Goal: Task Accomplishment & Management: Use online tool/utility

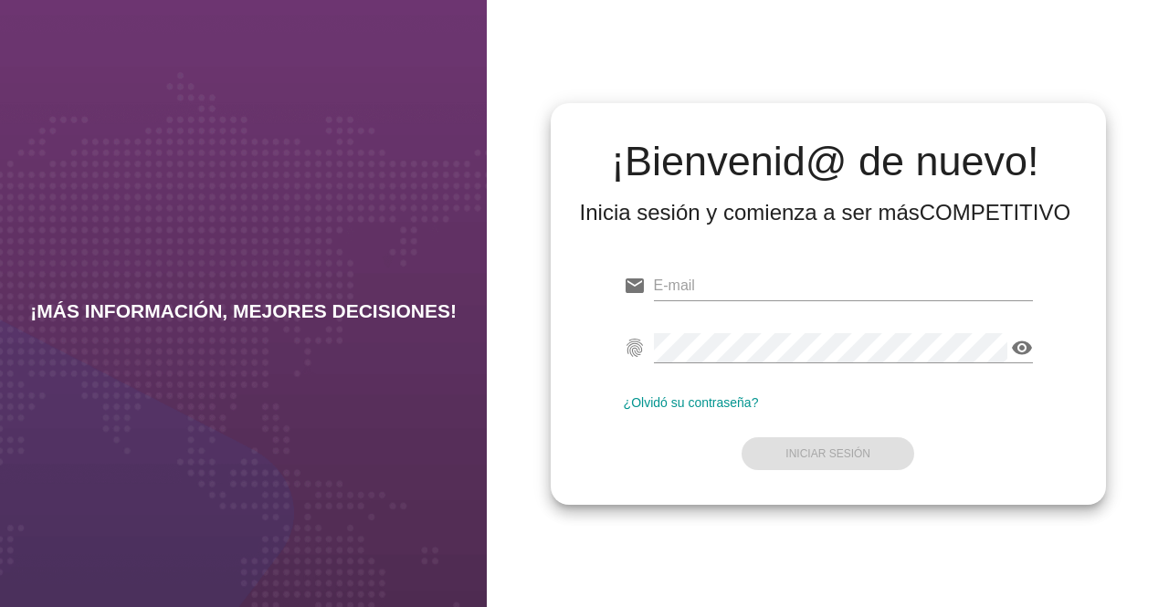
type input "[EMAIL_ADDRESS][DOMAIN_NAME]"
click at [826, 456] on form "email [EMAIL_ADDRESS][DOMAIN_NAME] fingerprint visibility ¿Olvidó su contraseña…" at bounding box center [828, 368] width 409 height 216
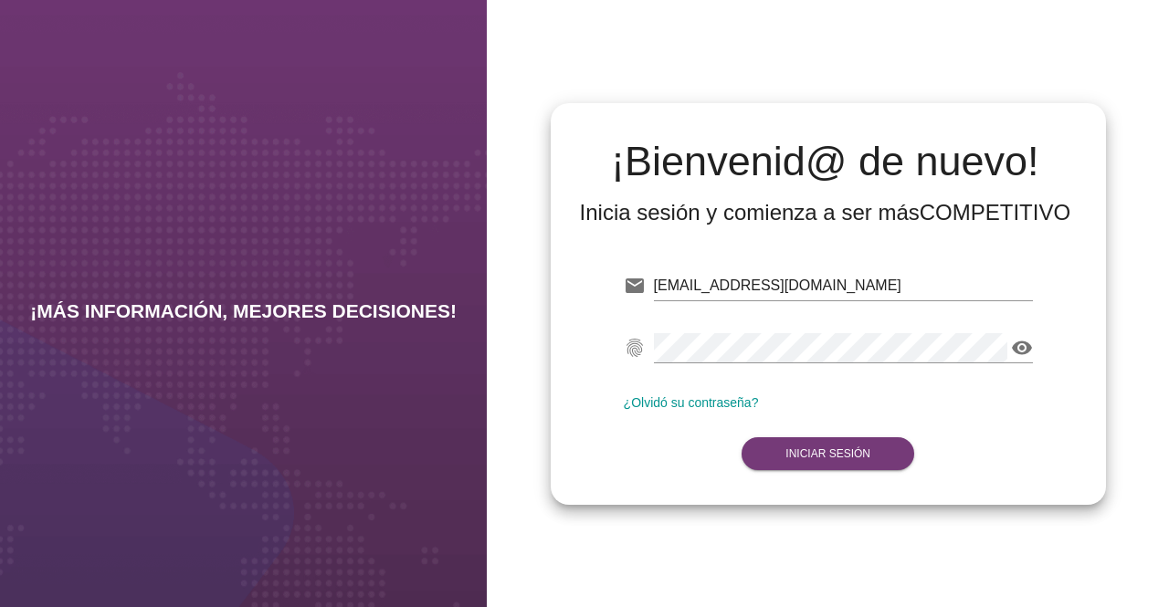
click at [798, 461] on button "Iniciar Sesión" at bounding box center [828, 453] width 173 height 33
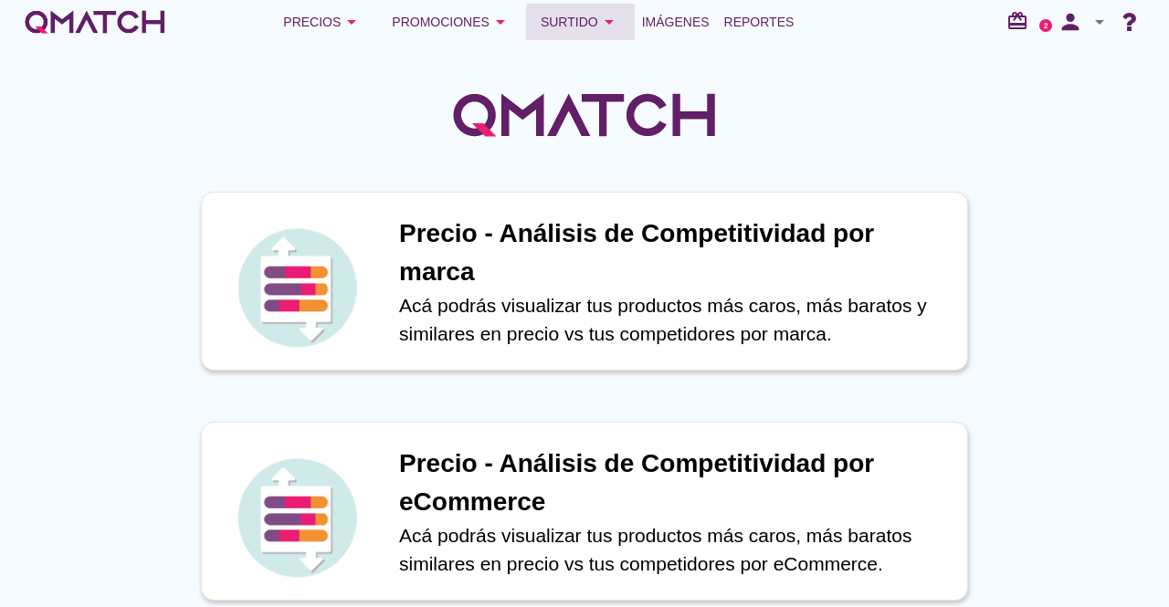
click at [608, 24] on icon "arrow_drop_down" at bounding box center [609, 22] width 22 height 22
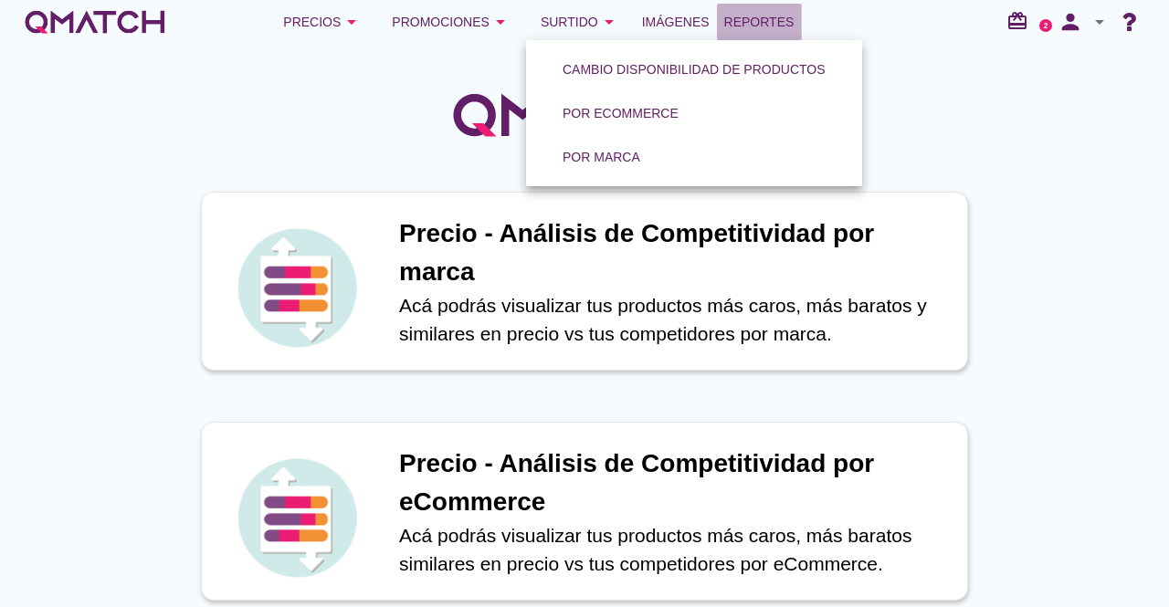
click at [771, 8] on link "Reportes" at bounding box center [759, 22] width 85 height 37
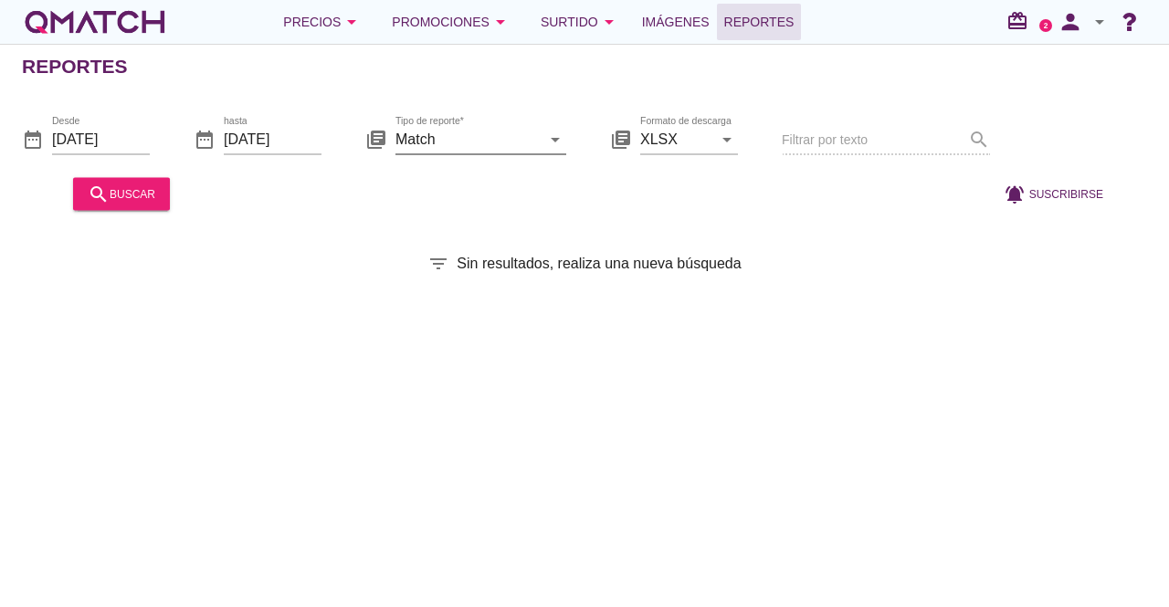
click at [545, 137] on icon "arrow_drop_down" at bounding box center [555, 139] width 22 height 22
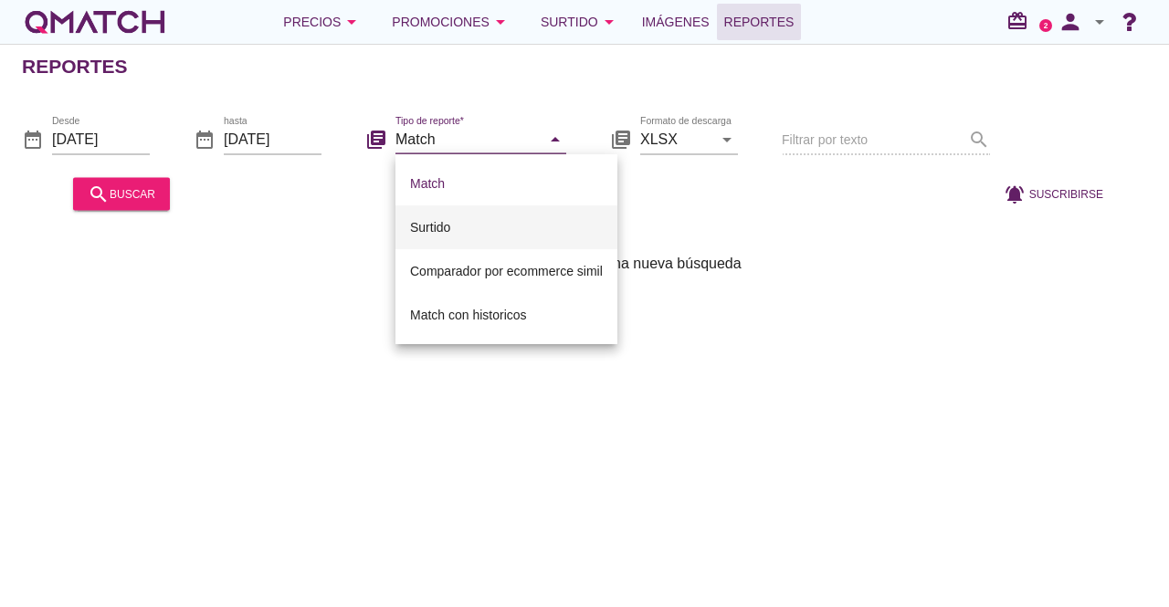
click at [489, 229] on div "Surtido" at bounding box center [506, 227] width 193 height 22
type input "Surtido"
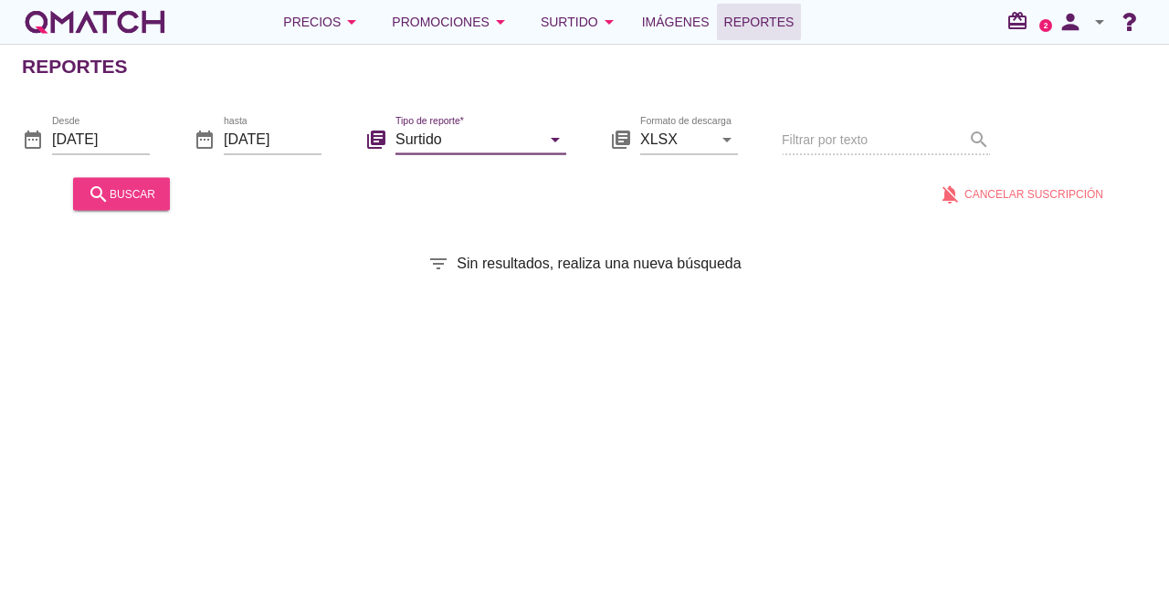
click at [122, 198] on div "search buscar" at bounding box center [122, 194] width 68 height 22
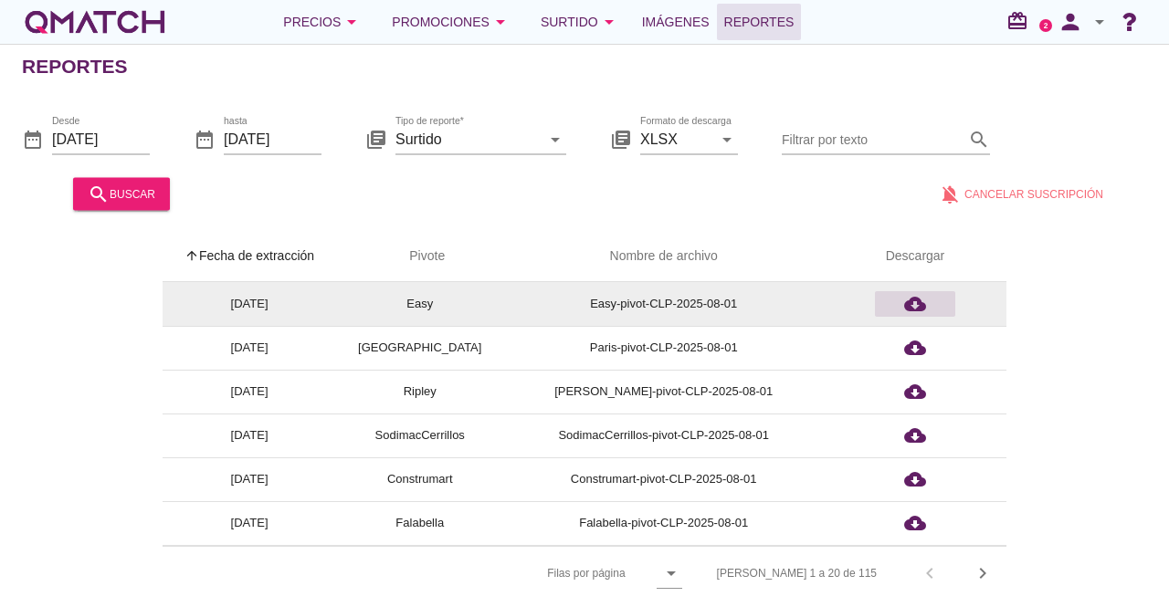
click at [918, 305] on icon "cloud_download" at bounding box center [915, 304] width 22 height 22
